Goal: Task Accomplishment & Management: Complete application form

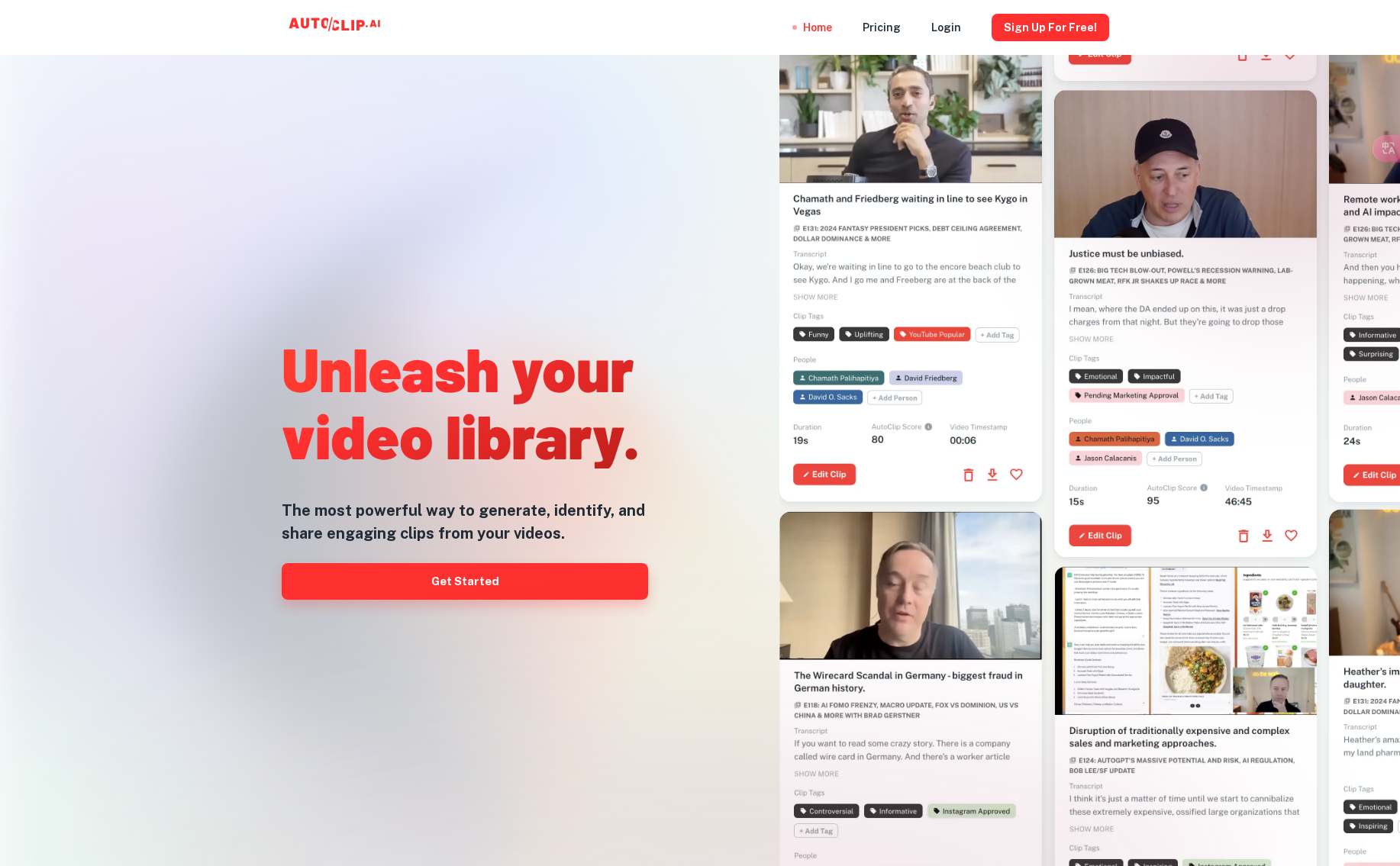
click at [489, 582] on link "Get Started" at bounding box center [464, 581] width 367 height 36
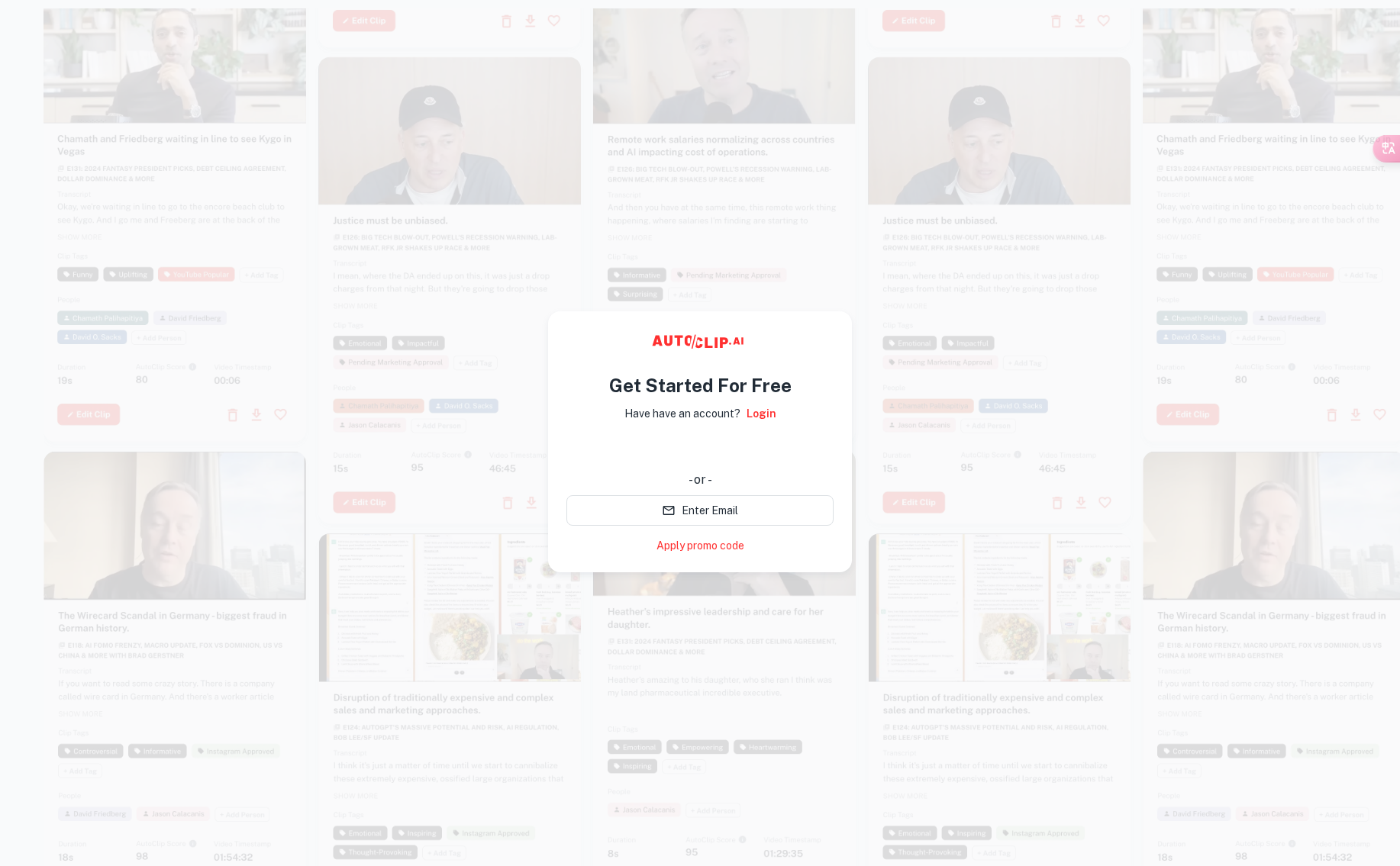
scroll to position [4, 0]
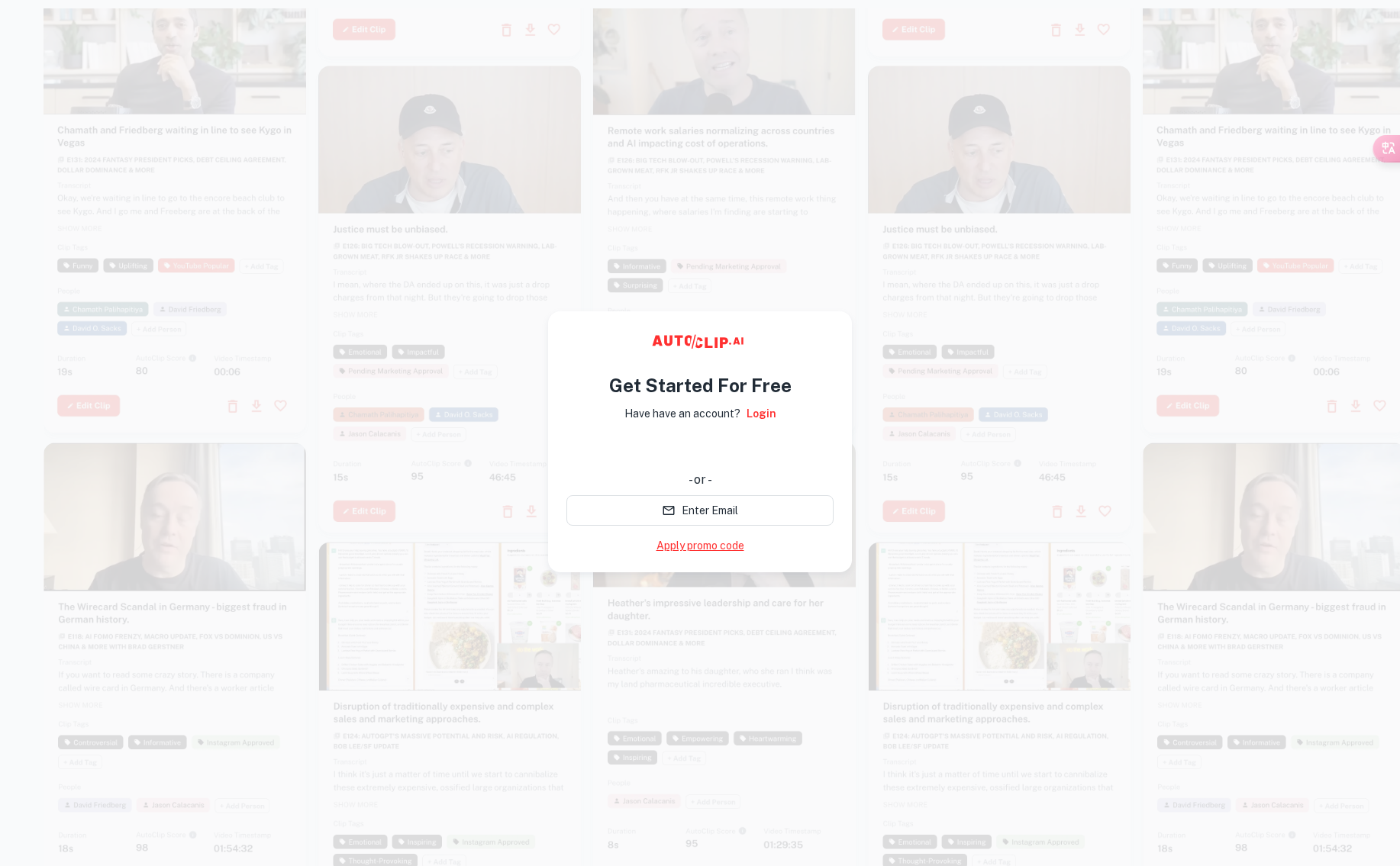
click at [724, 550] on link "Apply promo code" at bounding box center [700, 546] width 88 height 16
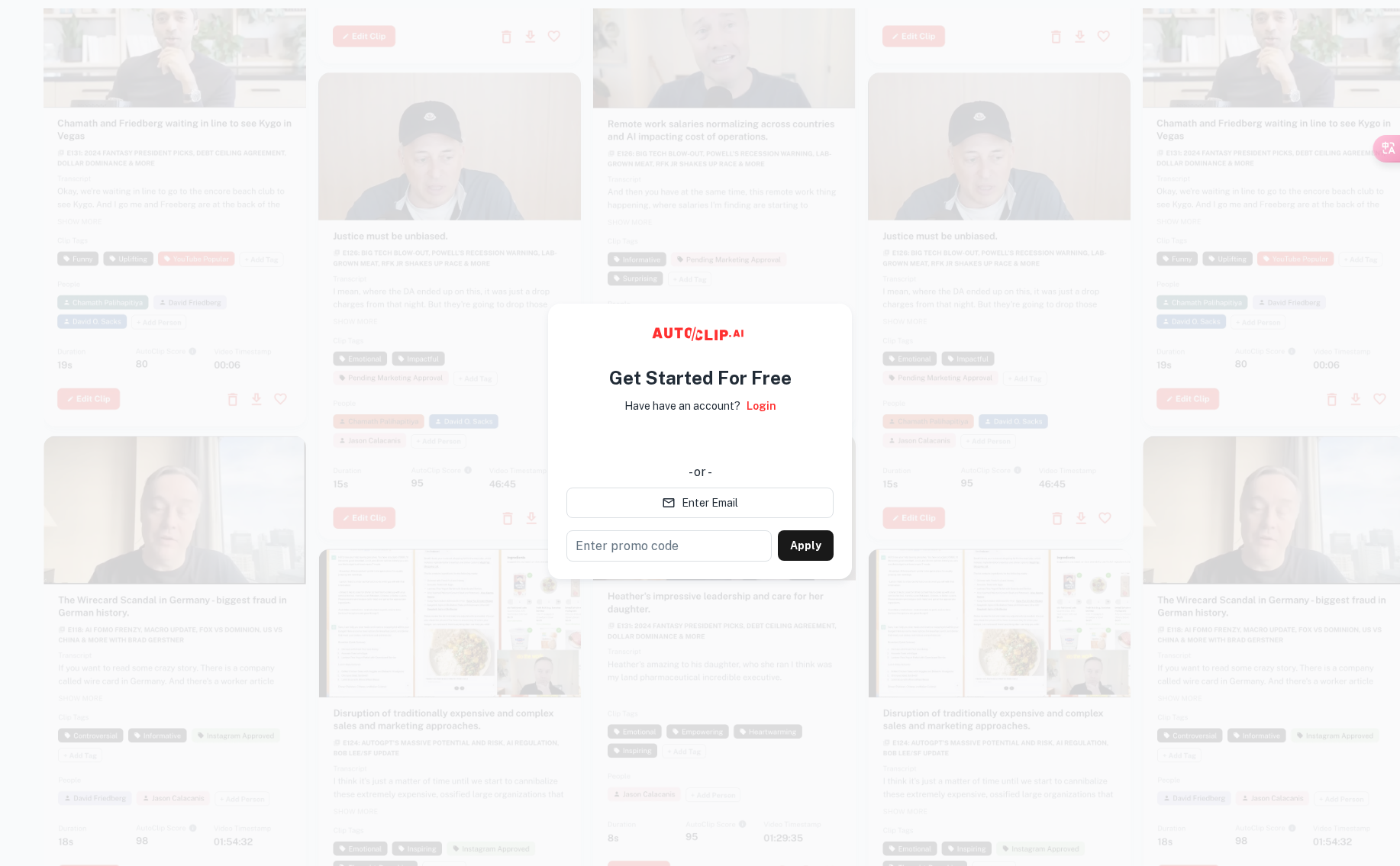
click at [924, 278] on div at bounding box center [999, 306] width 262 height 467
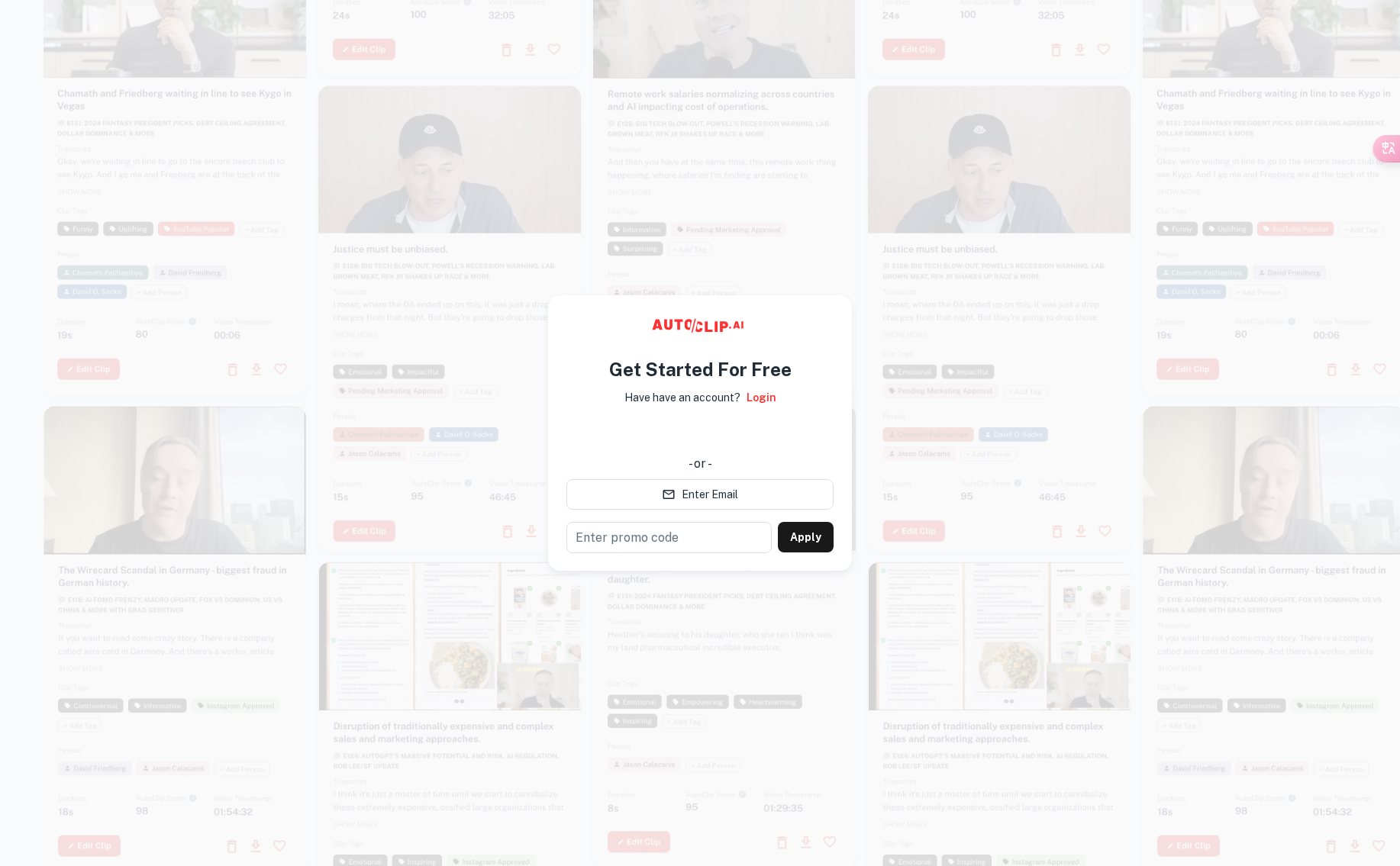
scroll to position [12, 0]
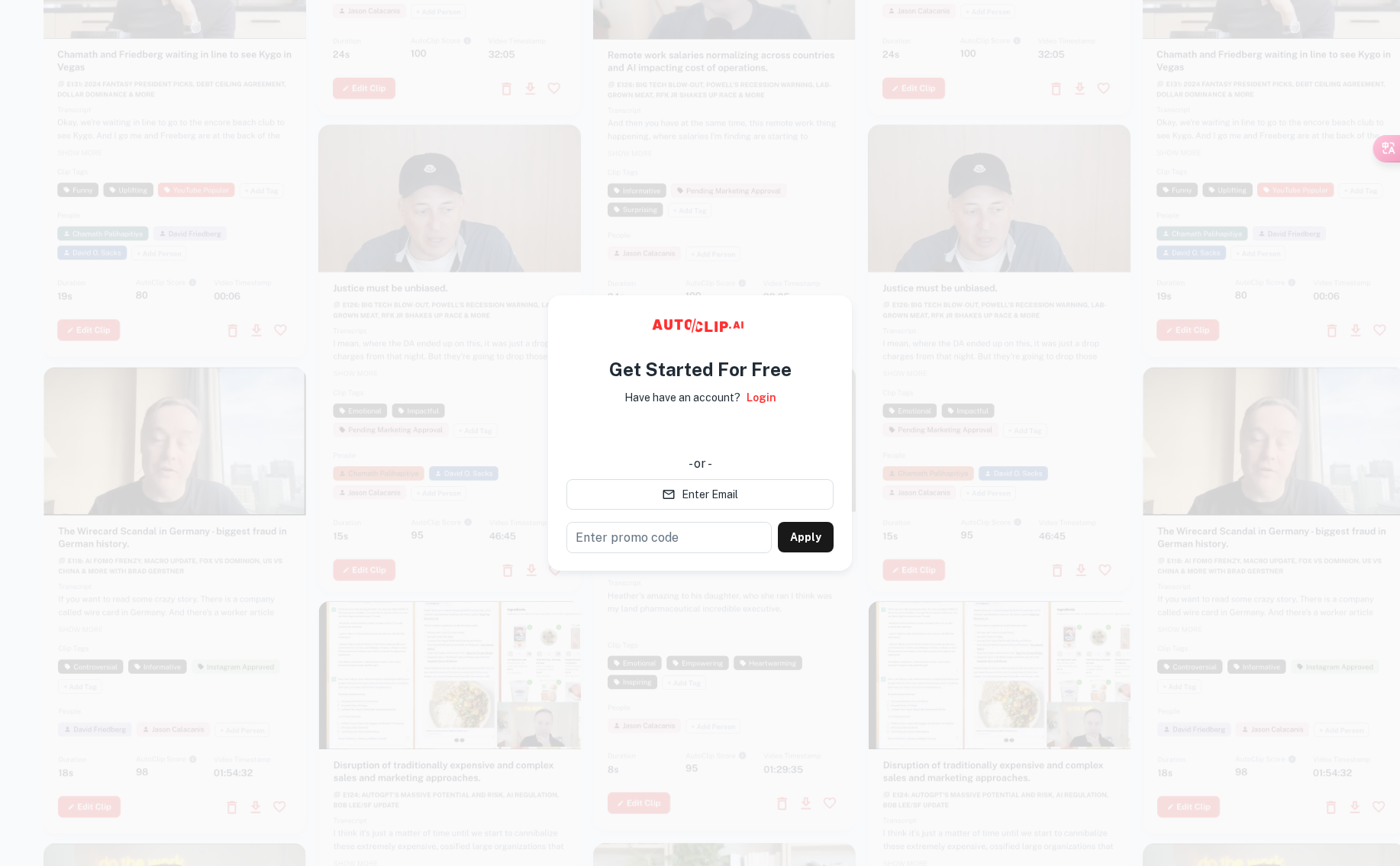
click at [780, 299] on div "Get Started For Free Have have an account? Login - or - Enter Email ​ Apply" at bounding box center [699, 433] width 304 height 275
click at [806, 245] on div at bounding box center [724, 122] width 262 height 467
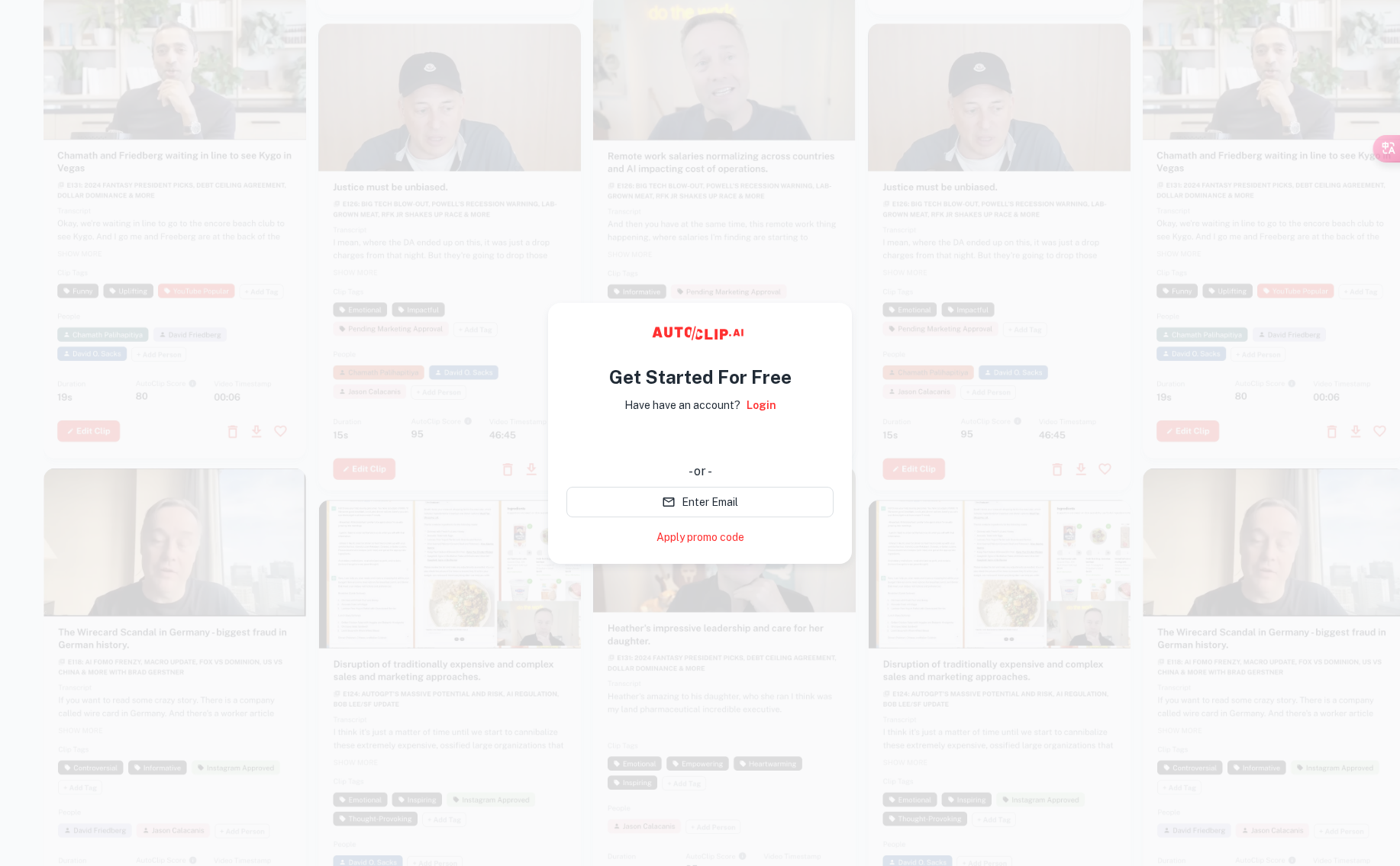
scroll to position [12, 0]
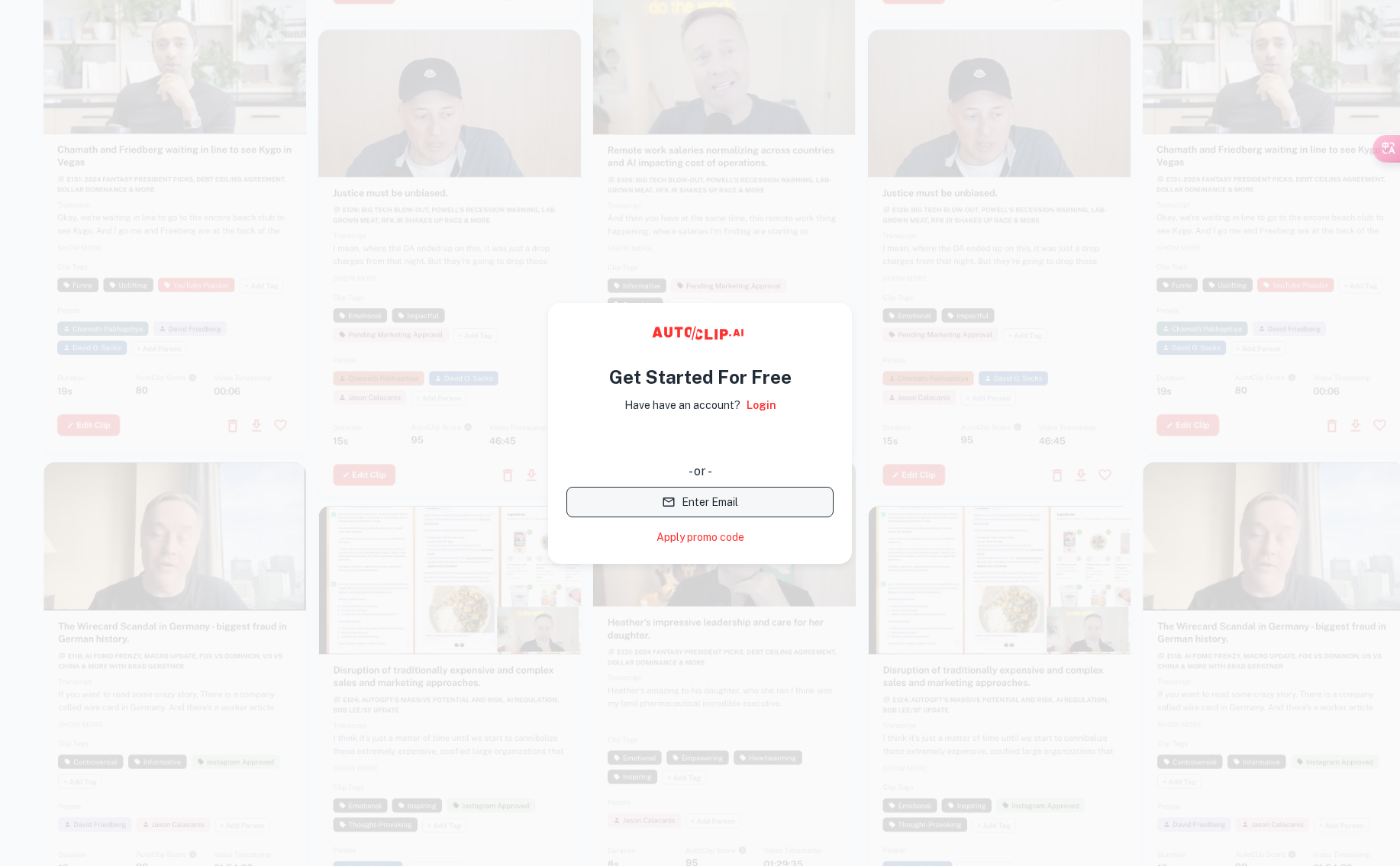
click at [729, 507] on button "Enter Email" at bounding box center [700, 501] width 267 height 30
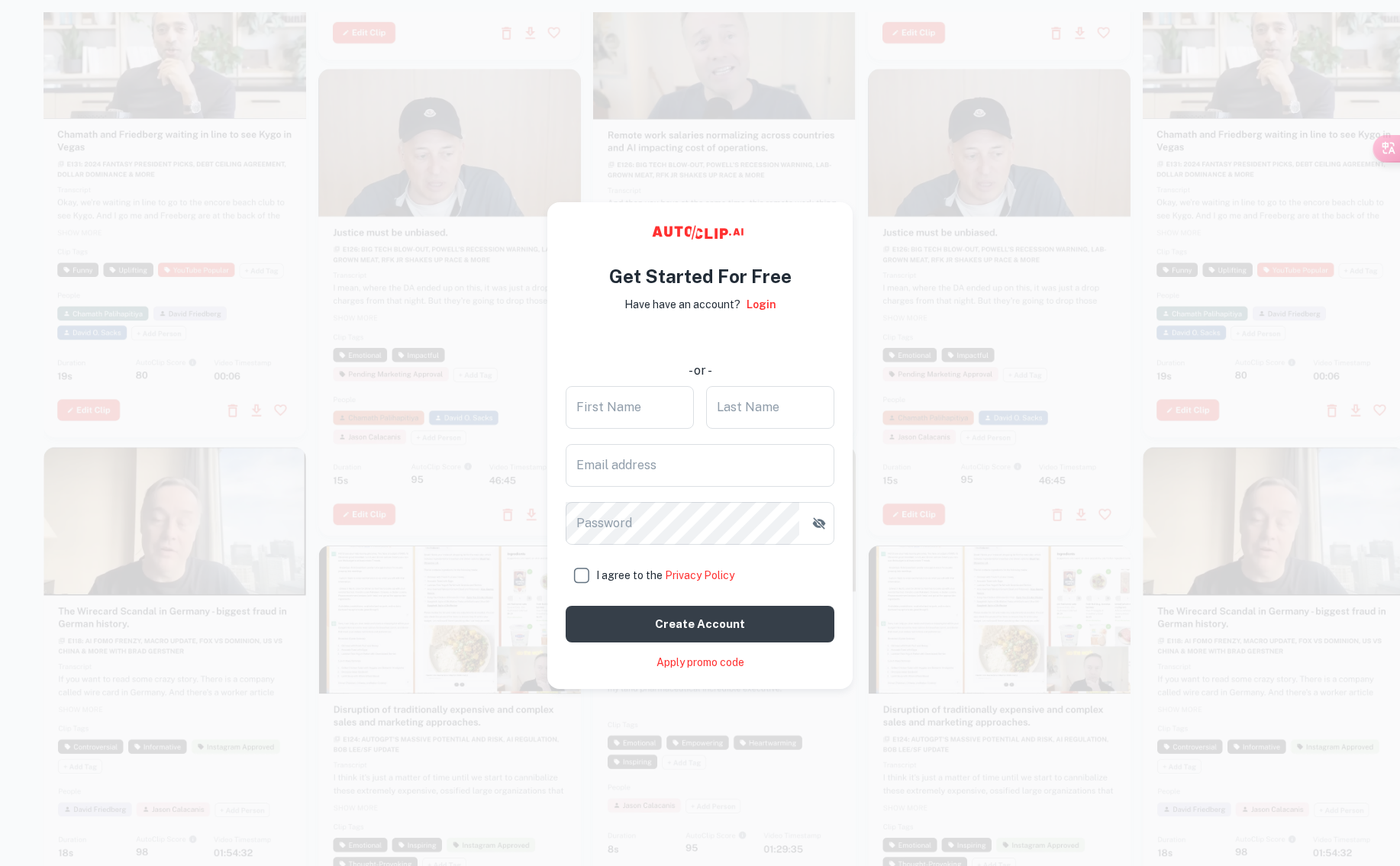
scroll to position [0, 0]
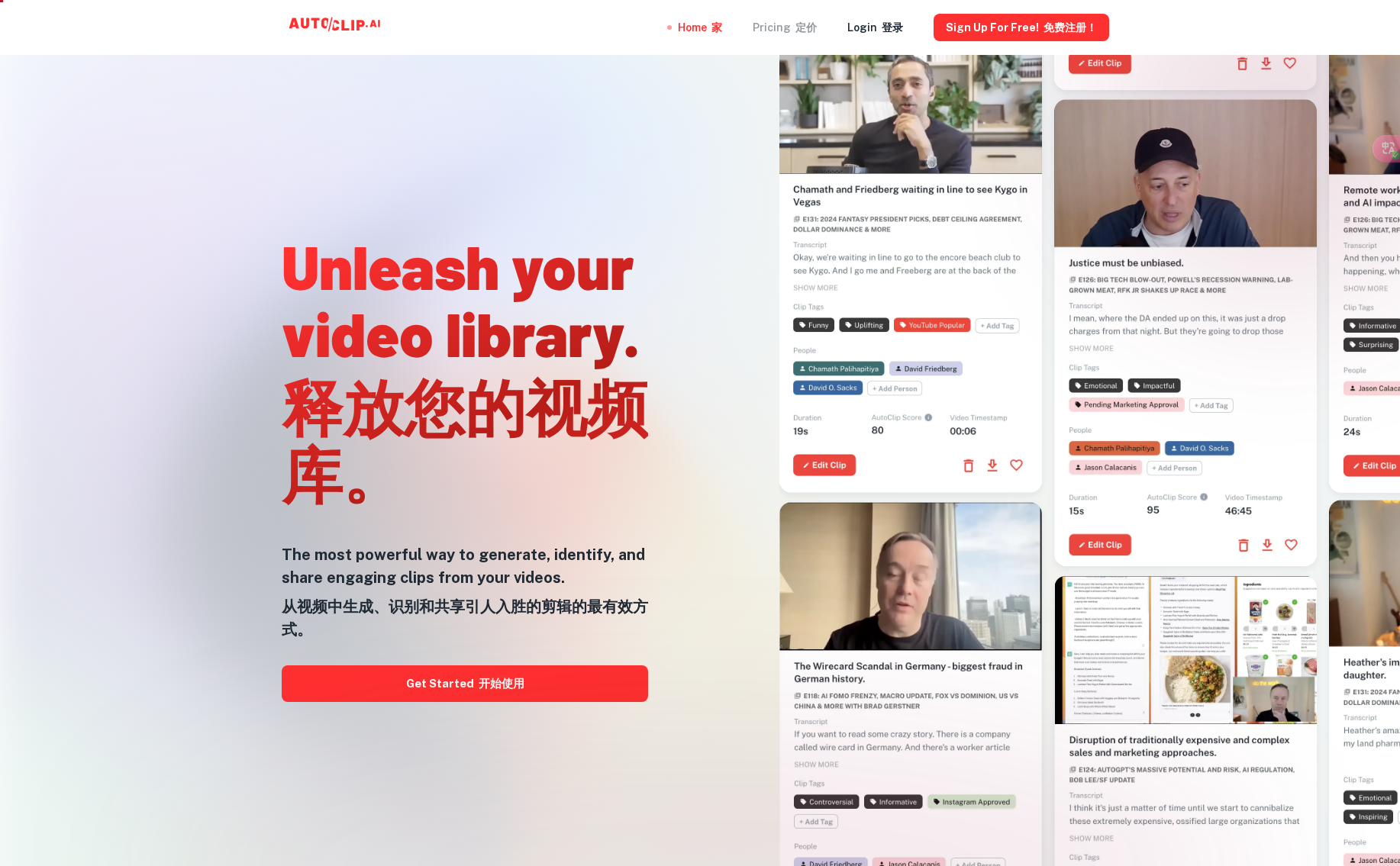
scroll to position [10, 1]
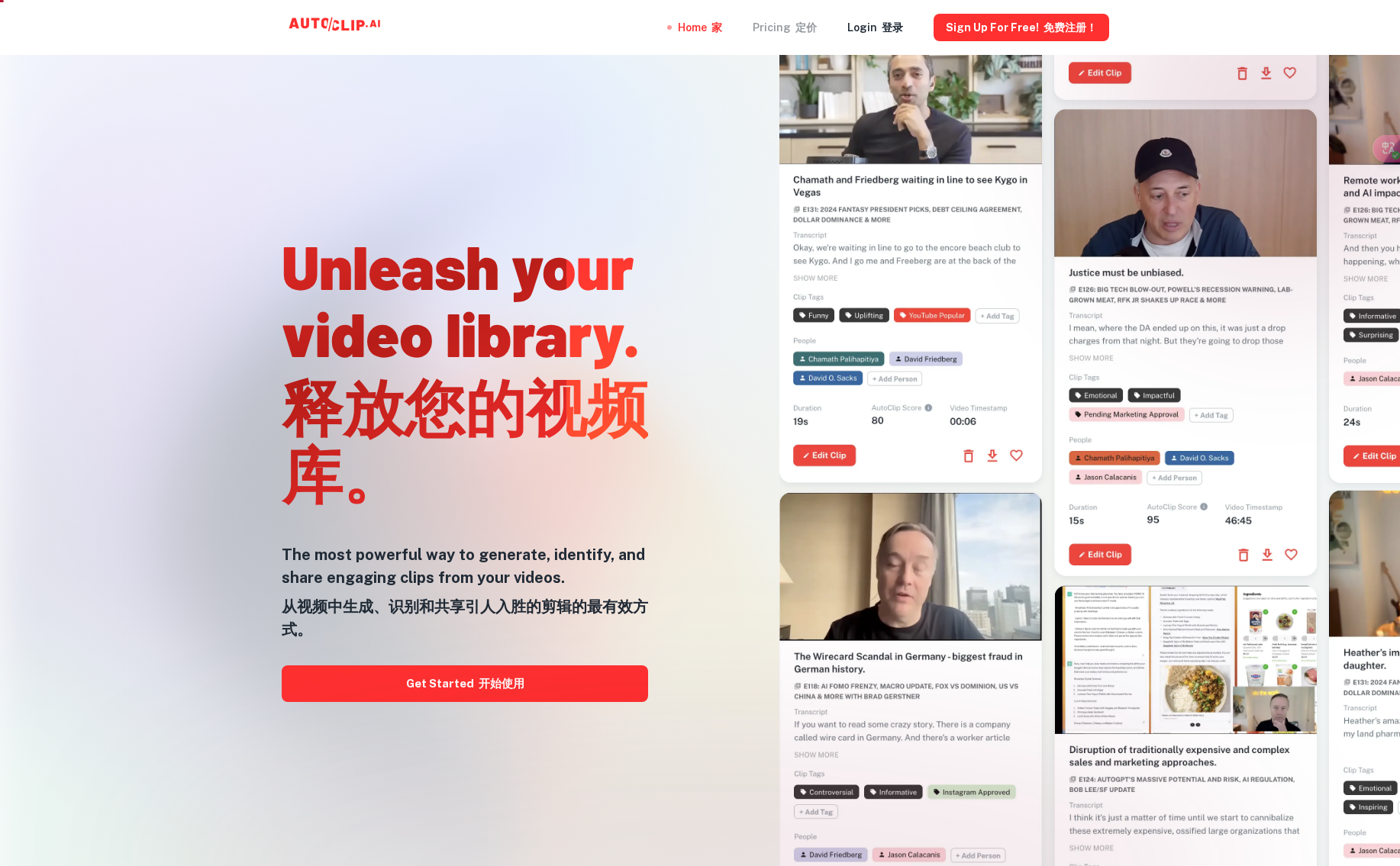
click at [780, 23] on div "Pricing 定价" at bounding box center [784, 28] width 64 height 55
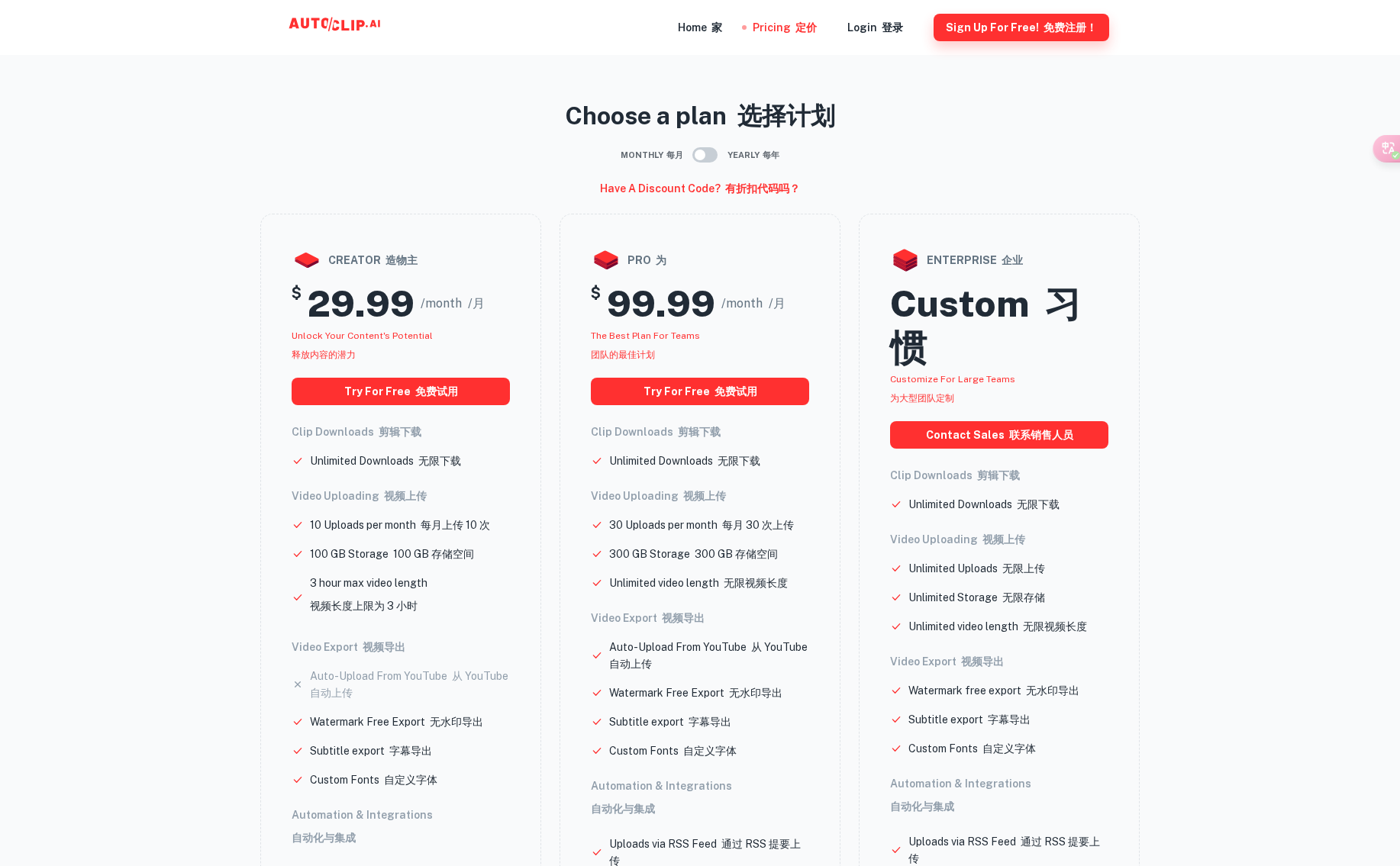
click at [1008, 29] on button "Sign Up for free! 免费注册！" at bounding box center [1021, 28] width 176 height 28
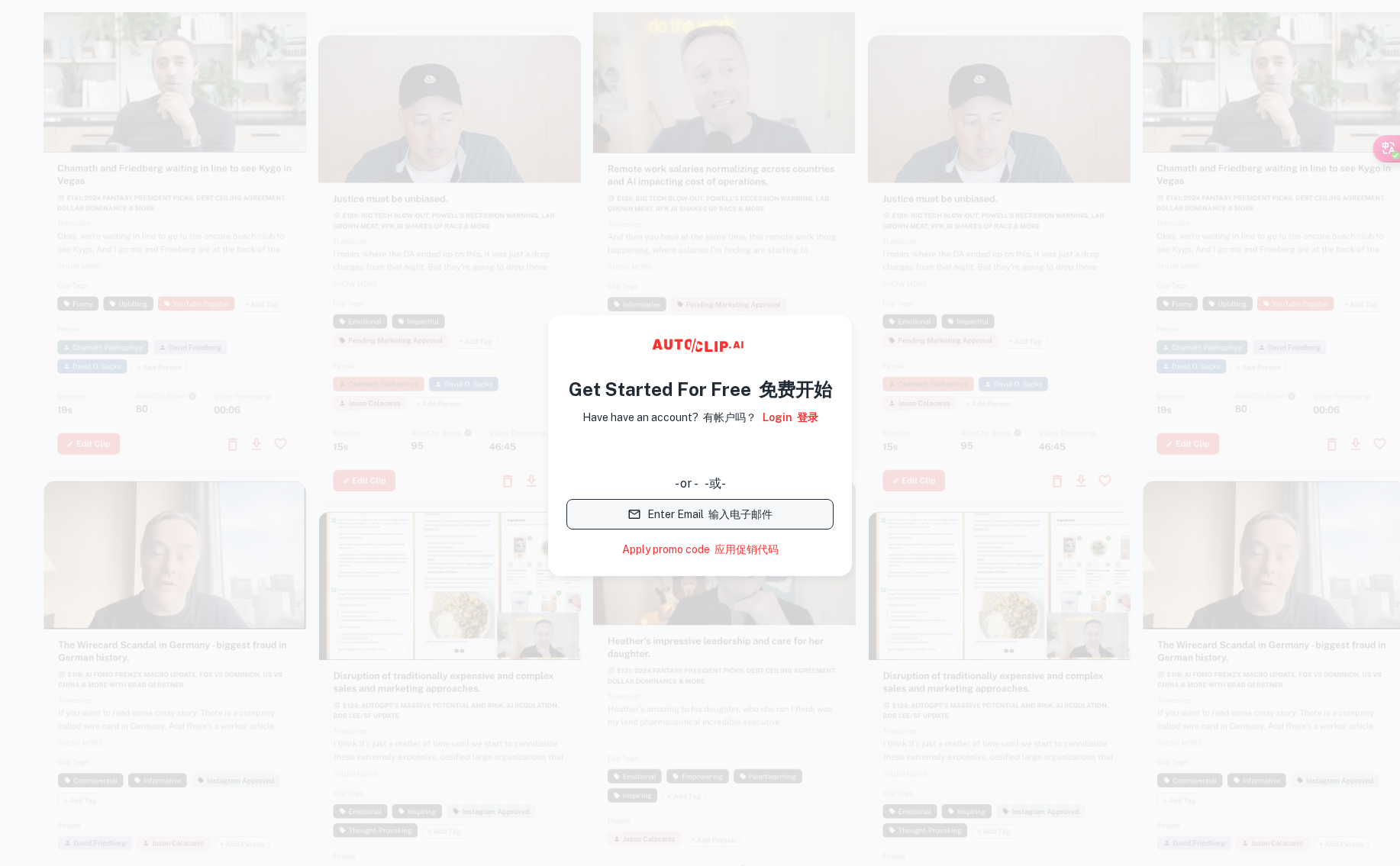
click at [699, 517] on button "Enter Email 输入电子邮件" at bounding box center [700, 514] width 267 height 30
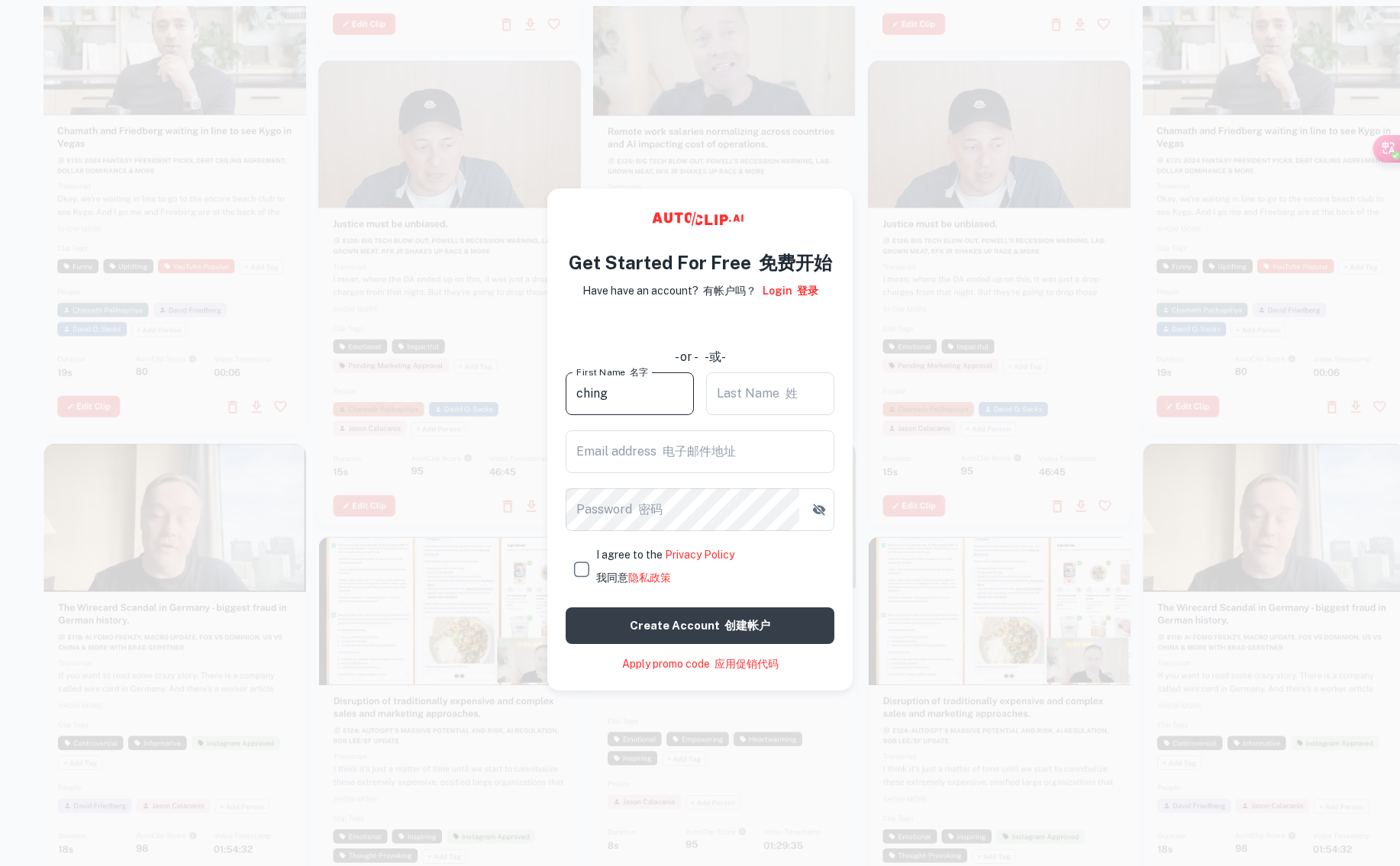
scroll to position [6, 0]
type input "ching"
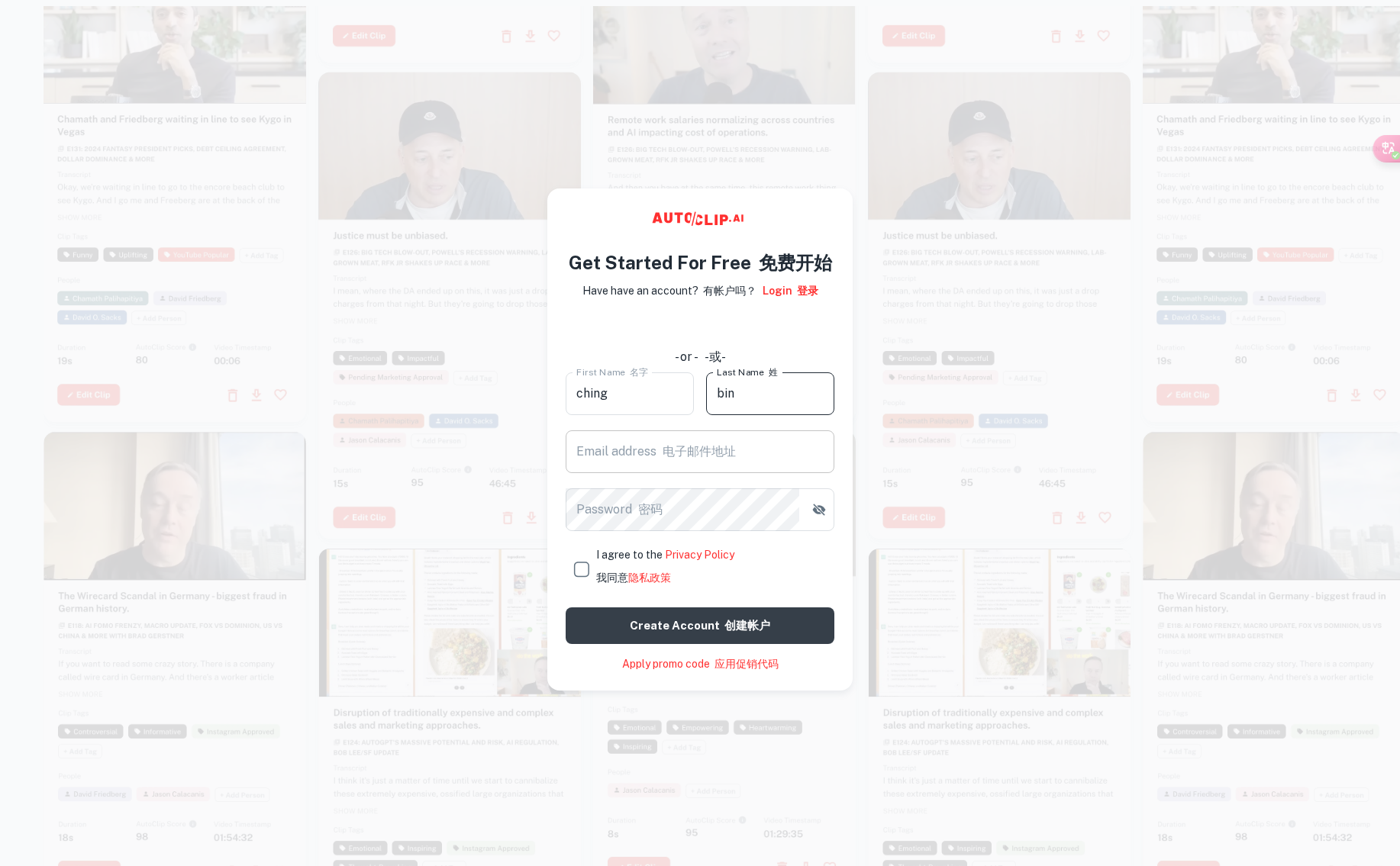
type input "bin"
click at [657, 455] on input "Email address 电子邮件地址" at bounding box center [699, 451] width 268 height 42
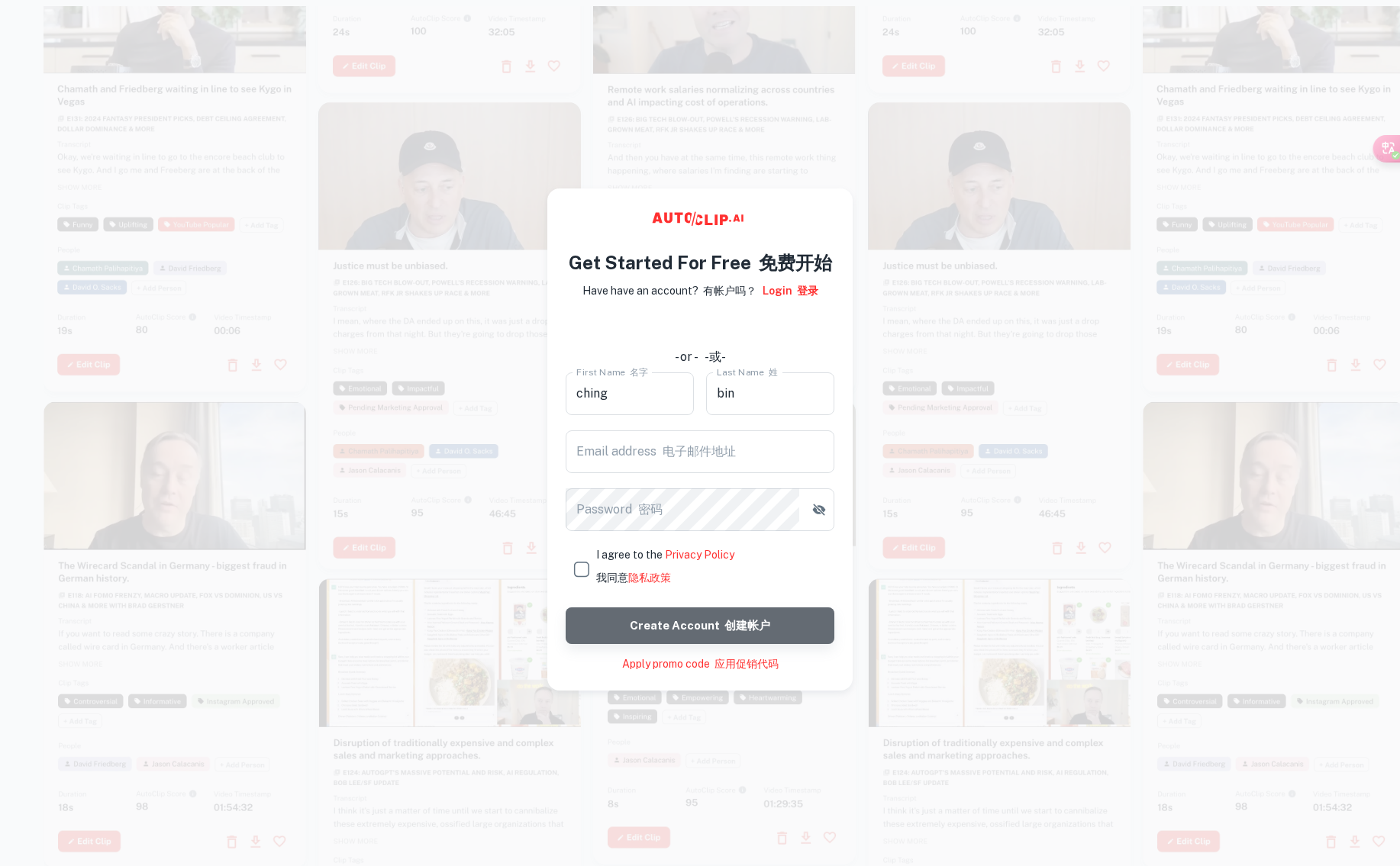
click at [709, 625] on button "Create account 创建帐户" at bounding box center [699, 625] width 268 height 36
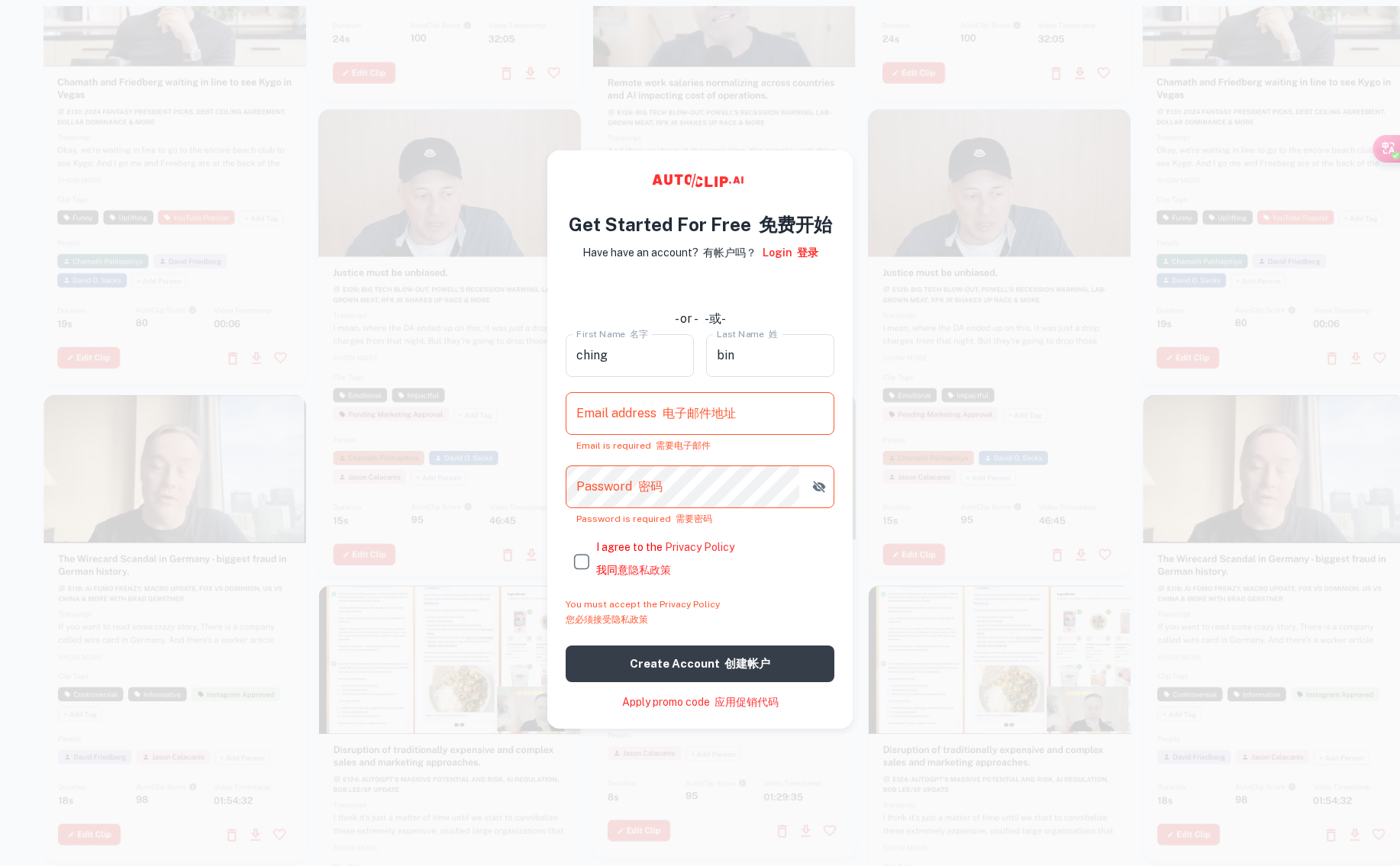
click at [633, 421] on input "Email address 电子邮件地址" at bounding box center [699, 413] width 268 height 42
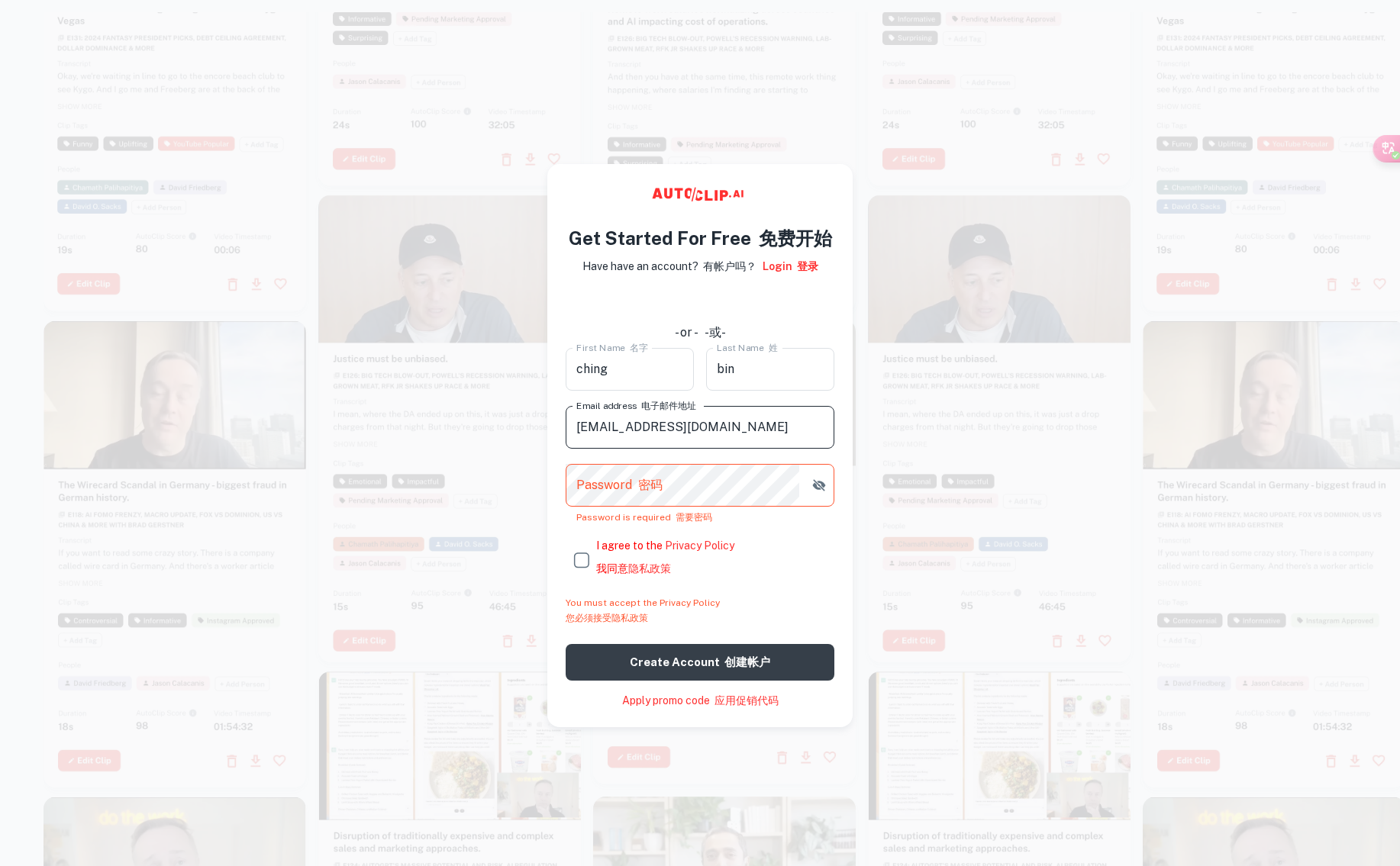
scroll to position [2, 0]
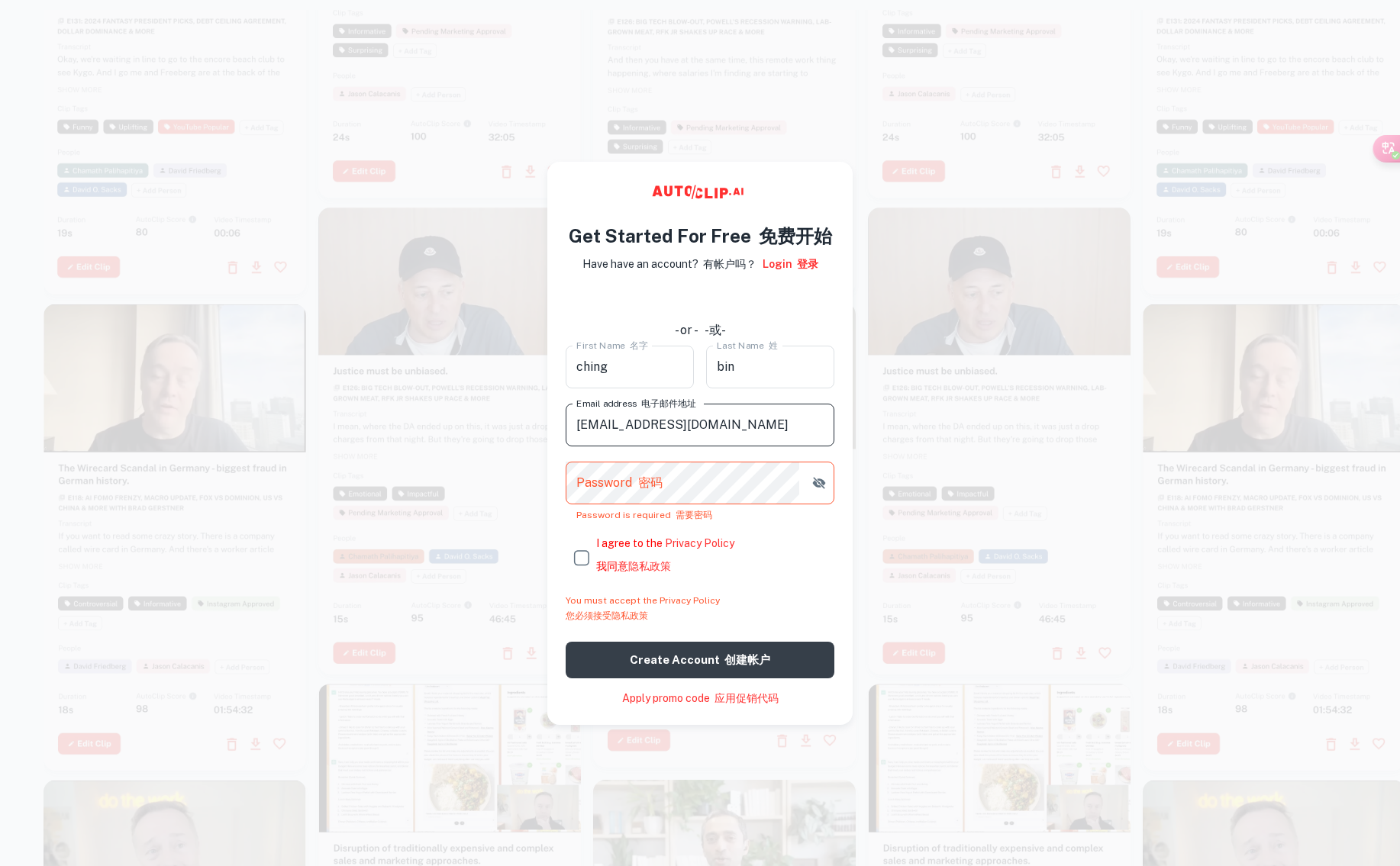
click at [621, 425] on input "[EMAIL_ADDRESS][DOMAIN_NAME]" at bounding box center [699, 425] width 268 height 42
click at [651, 428] on input "[EMAIL_ADDRESS][DOMAIN_NAME]" at bounding box center [699, 425] width 268 height 42
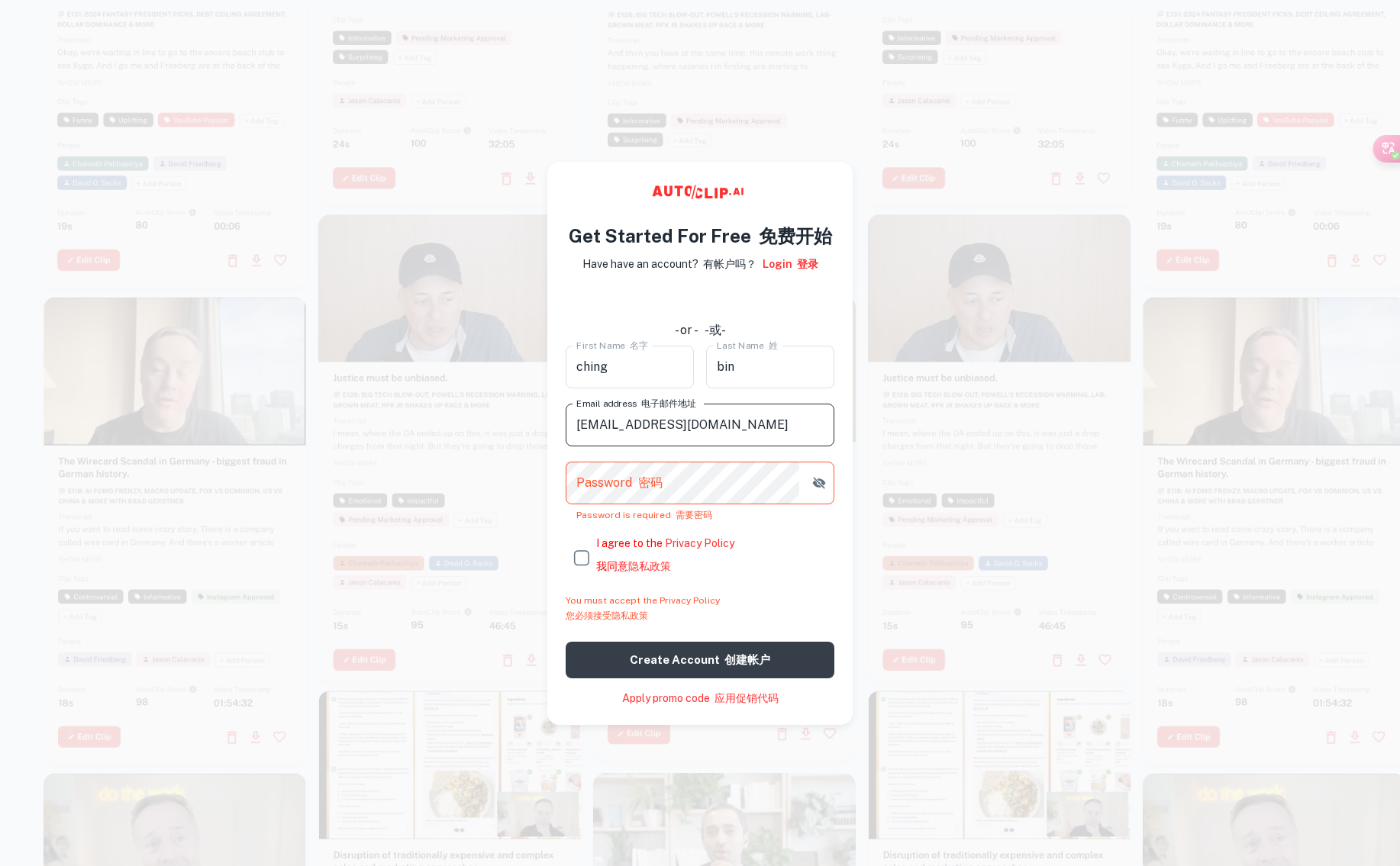
drag, startPoint x: 612, startPoint y: 426, endPoint x: 627, endPoint y: 425, distance: 15.0
click at [627, 425] on input "[EMAIL_ADDRESS][DOMAIN_NAME]" at bounding box center [699, 425] width 268 height 42
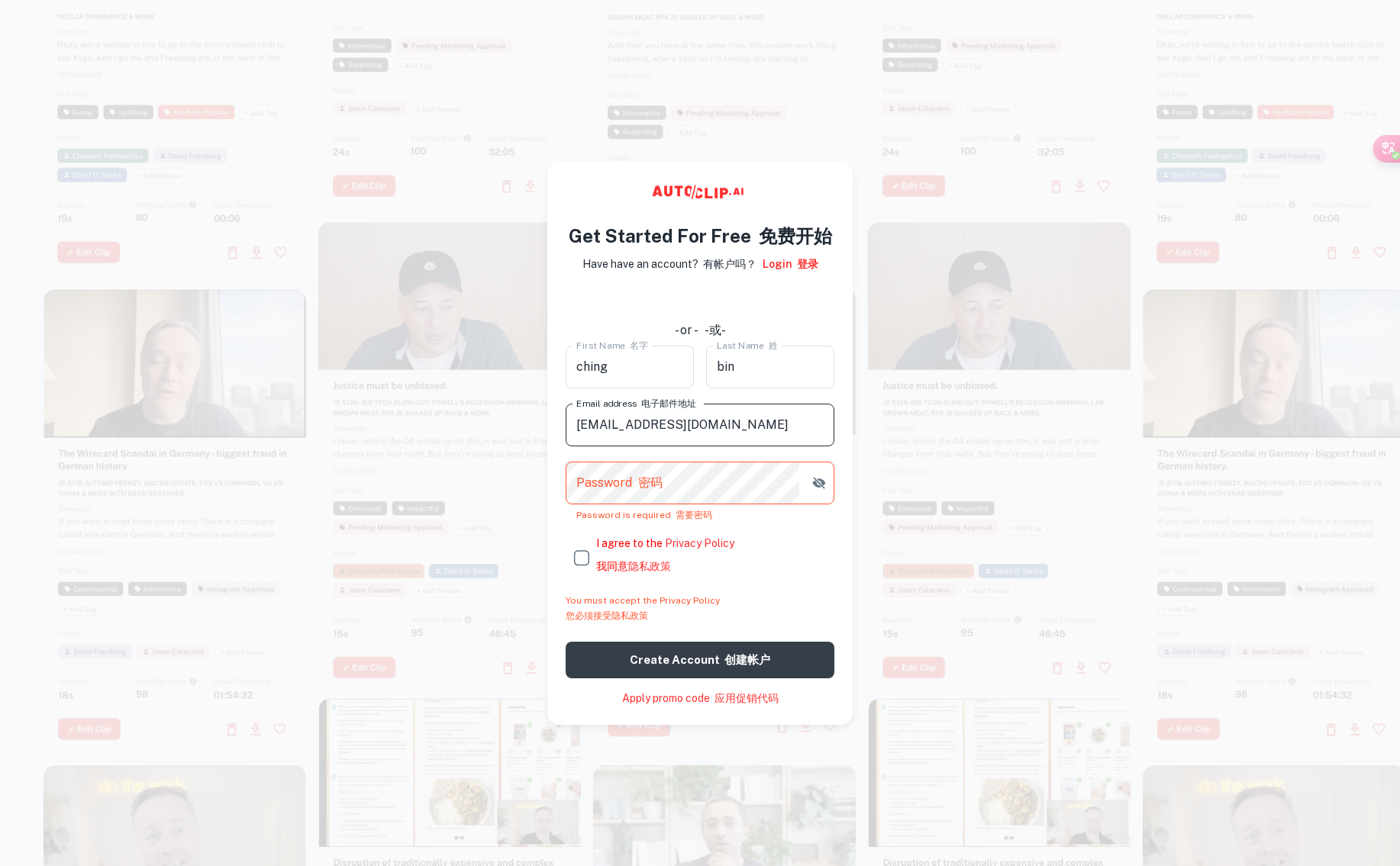
drag, startPoint x: 625, startPoint y: 425, endPoint x: 767, endPoint y: 432, distance: 142.2
click at [767, 432] on input "[EMAIL_ADDRESS][DOMAIN_NAME]" at bounding box center [699, 425] width 268 height 42
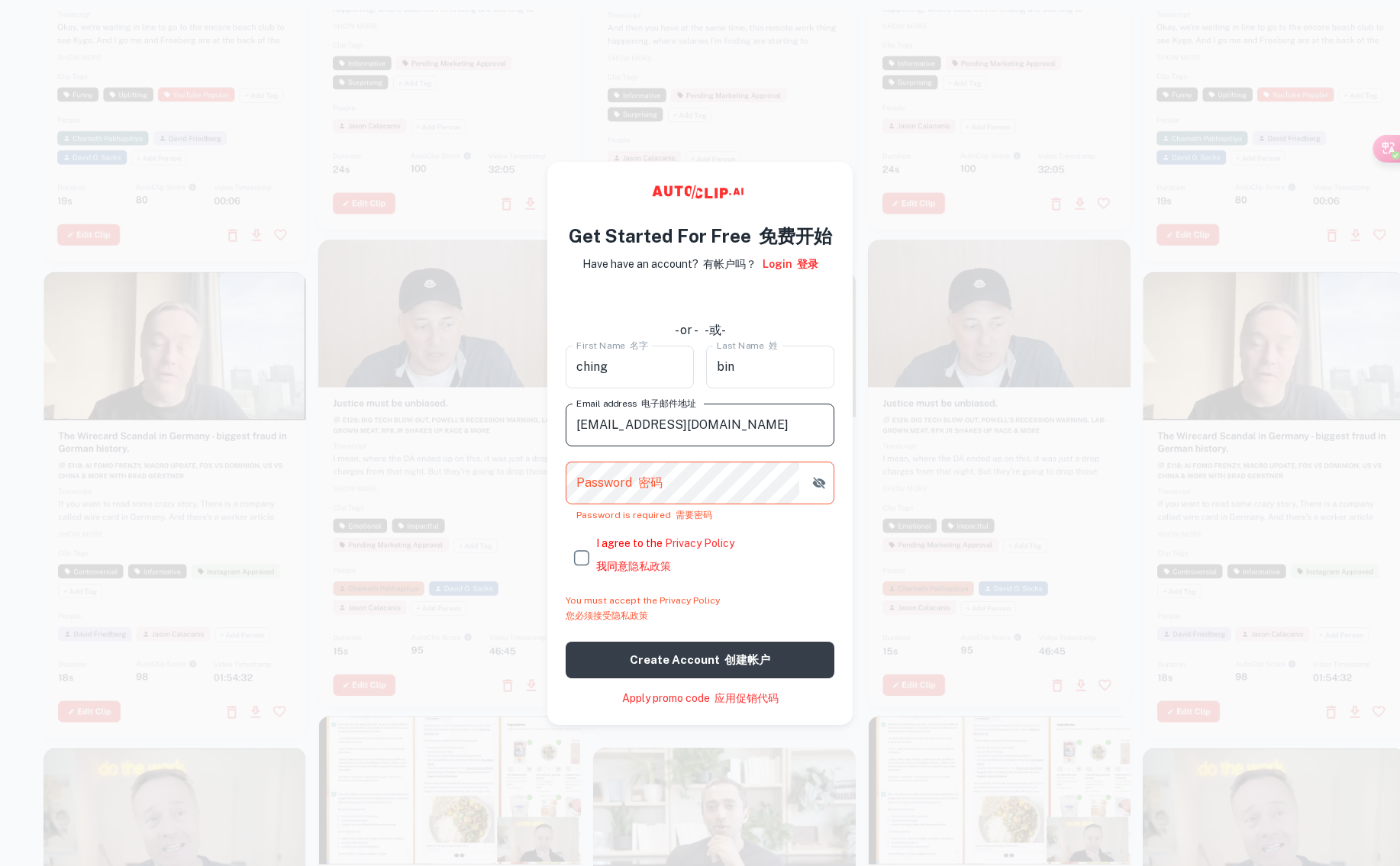
type input "[EMAIL_ADDRESS][DOMAIN_NAME]"
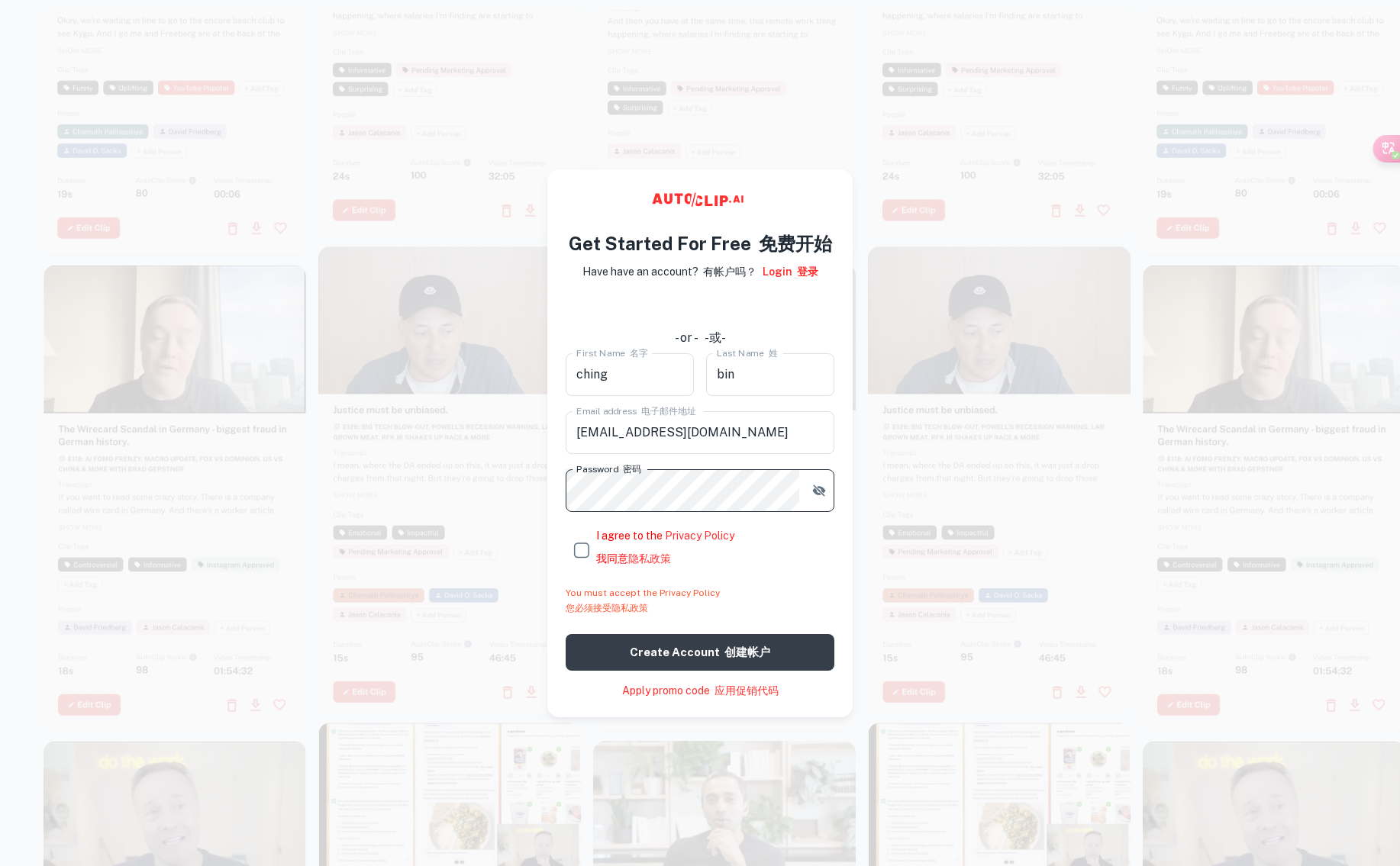
click at [816, 487] on icon "button" at bounding box center [819, 491] width 13 height 12
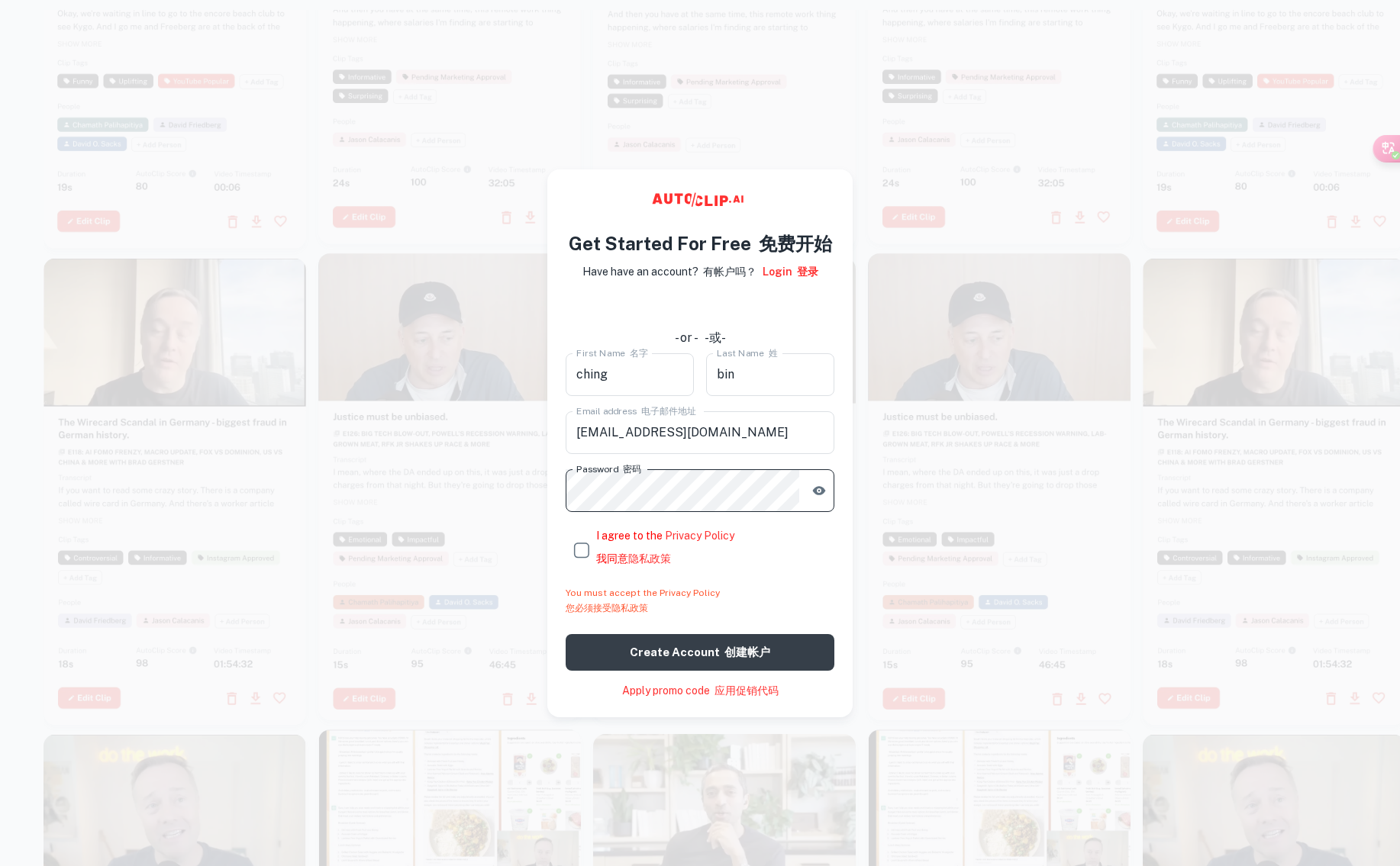
click at [528, 489] on main "Get Started For Free 免费开始 Have have an account? 有帐户吗？ Login 登录 - or - -或- First…" at bounding box center [700, 442] width 1400 height 866
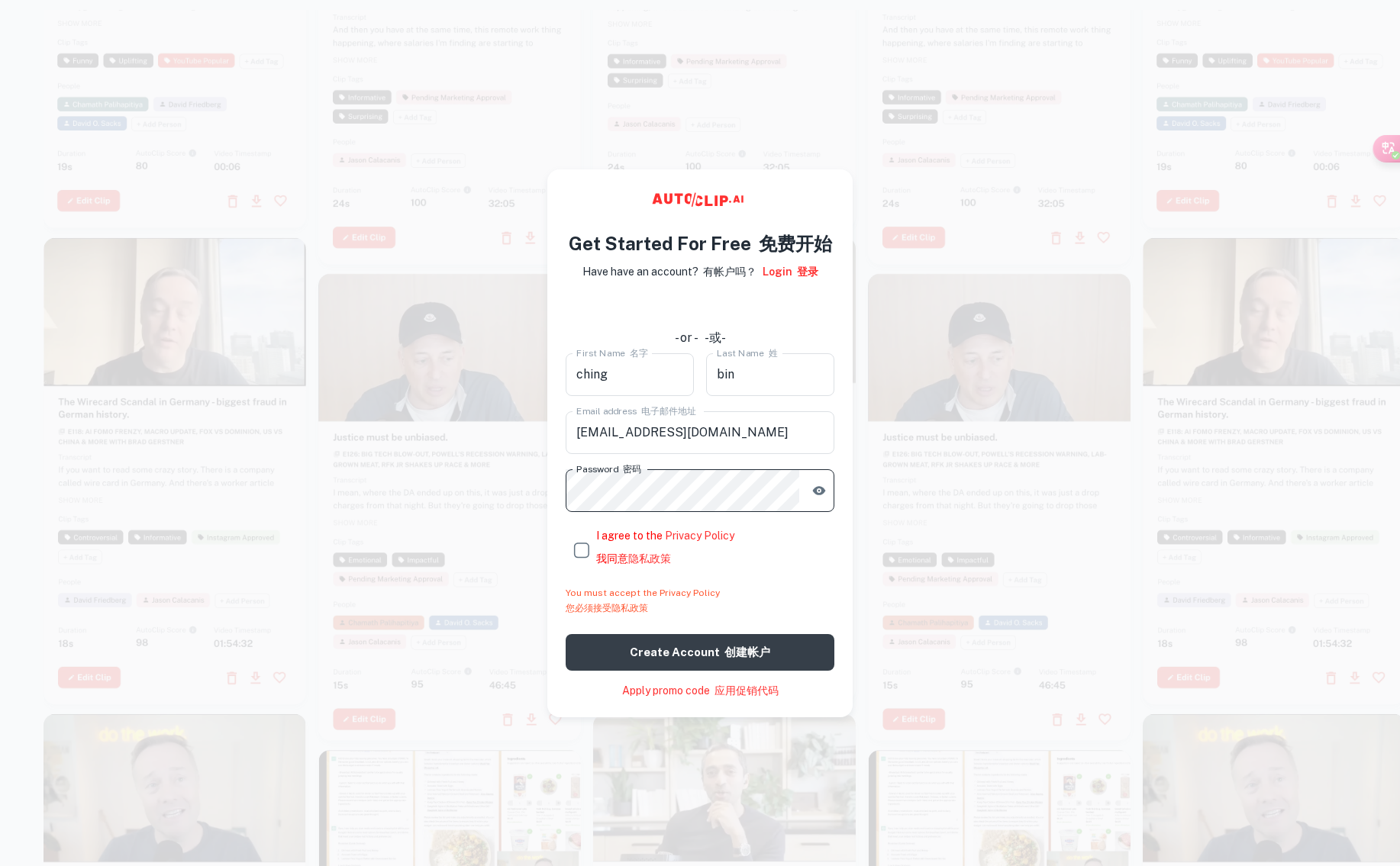
click at [572, 556] on input "I agree to the Privacy Policy 我同意 隐私政策" at bounding box center [580, 549] width 30 height 30
checkbox input "true"
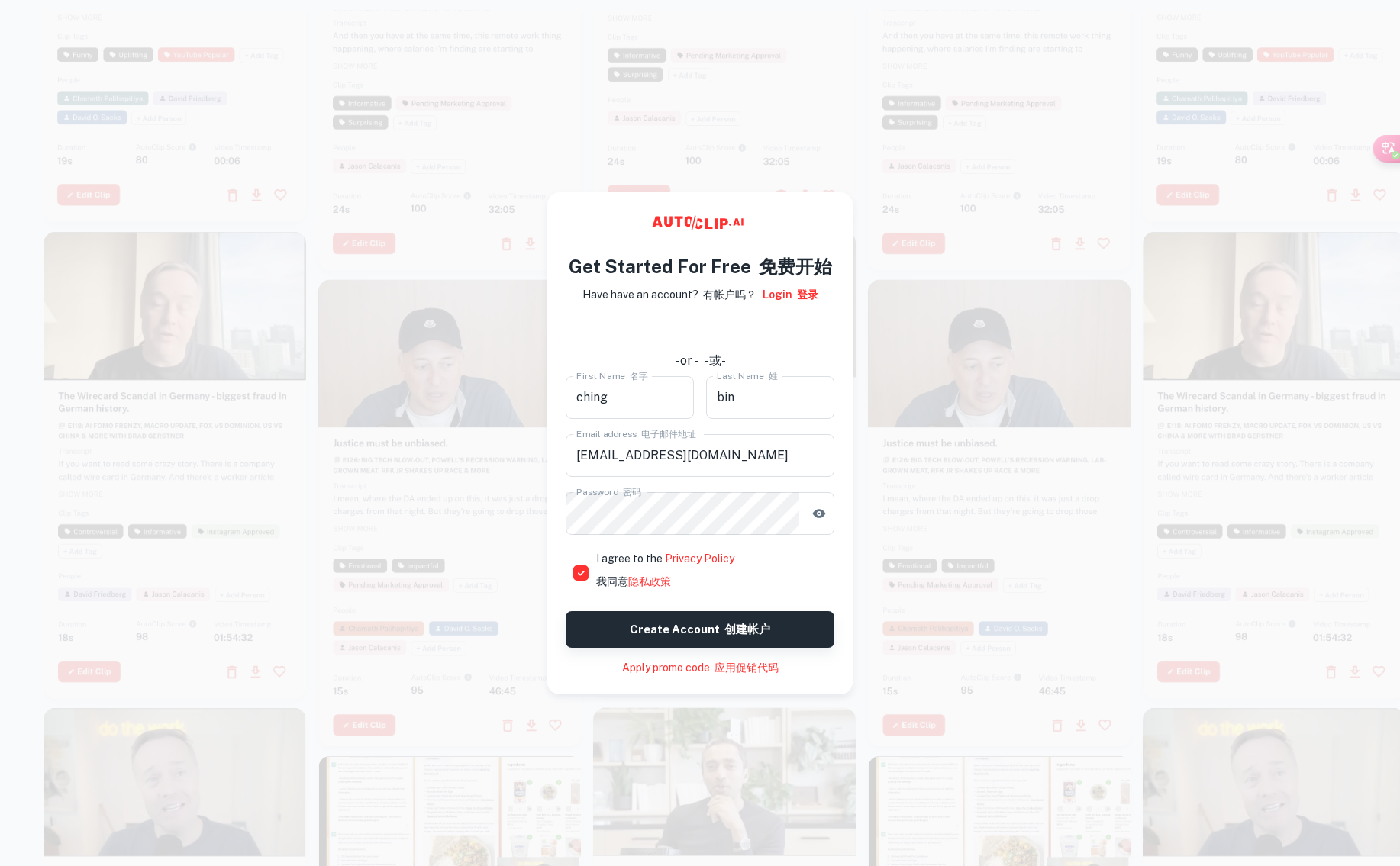
click at [755, 634] on font "创建帐户" at bounding box center [747, 628] width 46 height 13
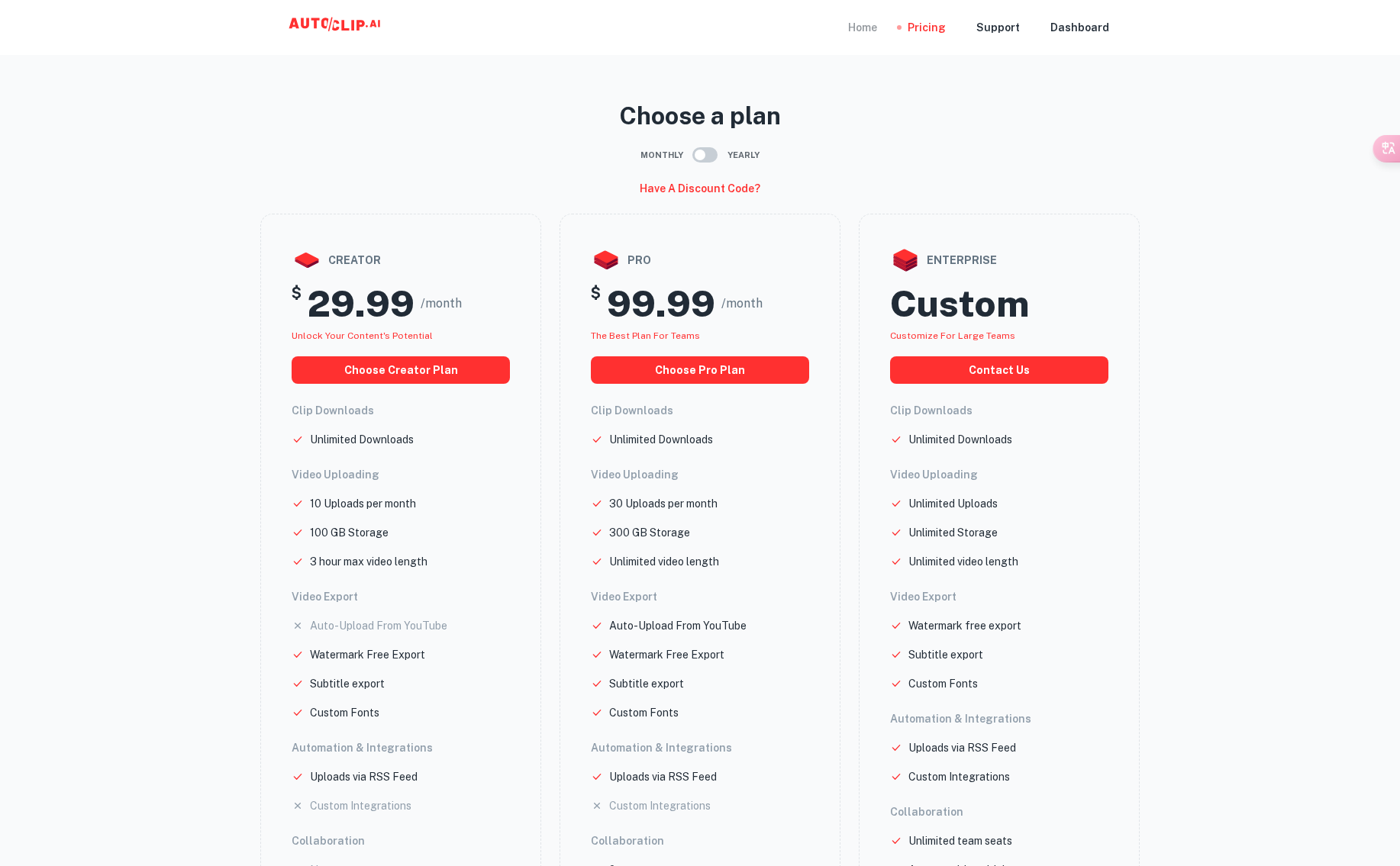
click at [864, 30] on div "Home" at bounding box center [861, 28] width 29 height 55
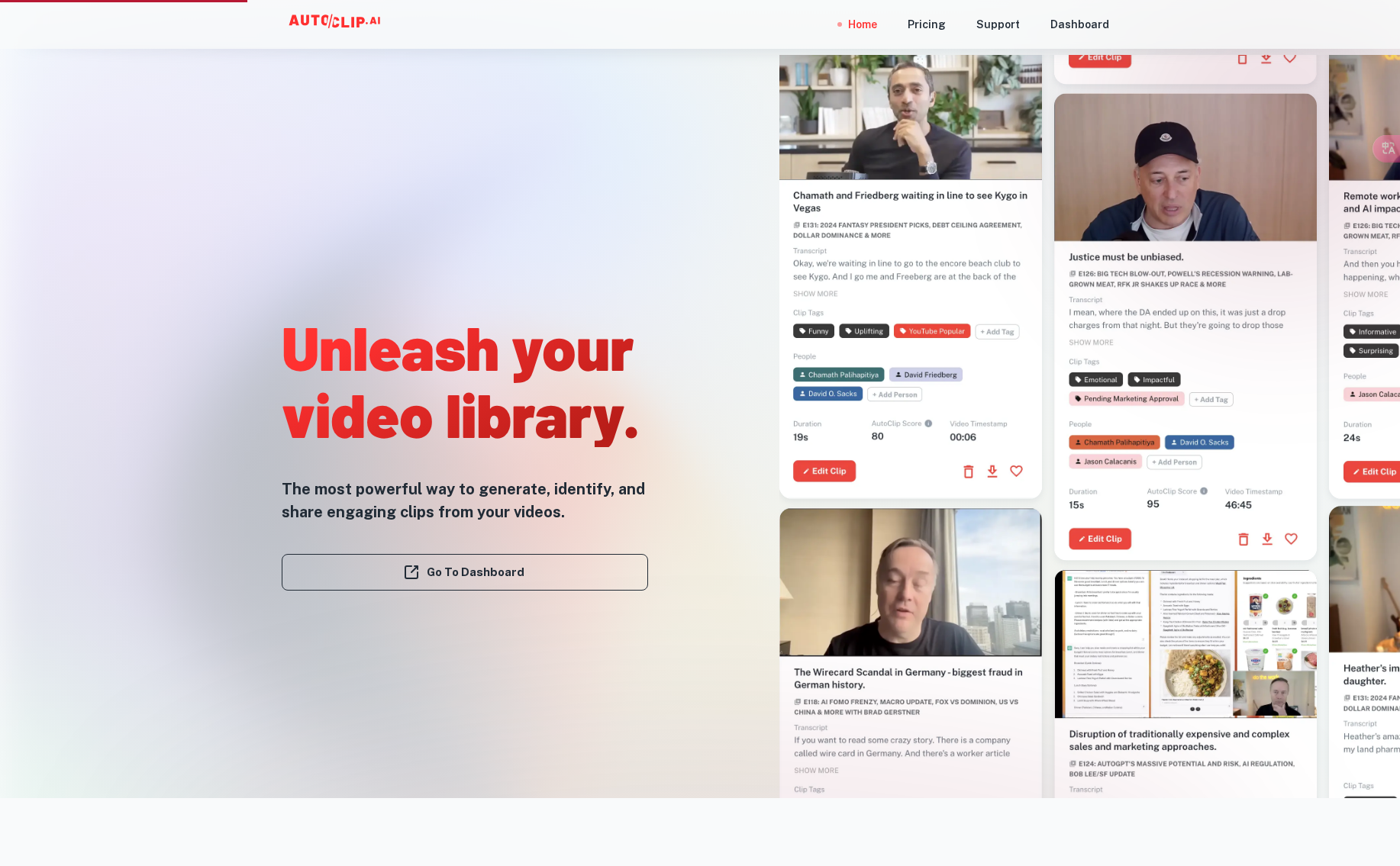
scroll to position [58, 0]
